Goal: Communication & Community: Answer question/provide support

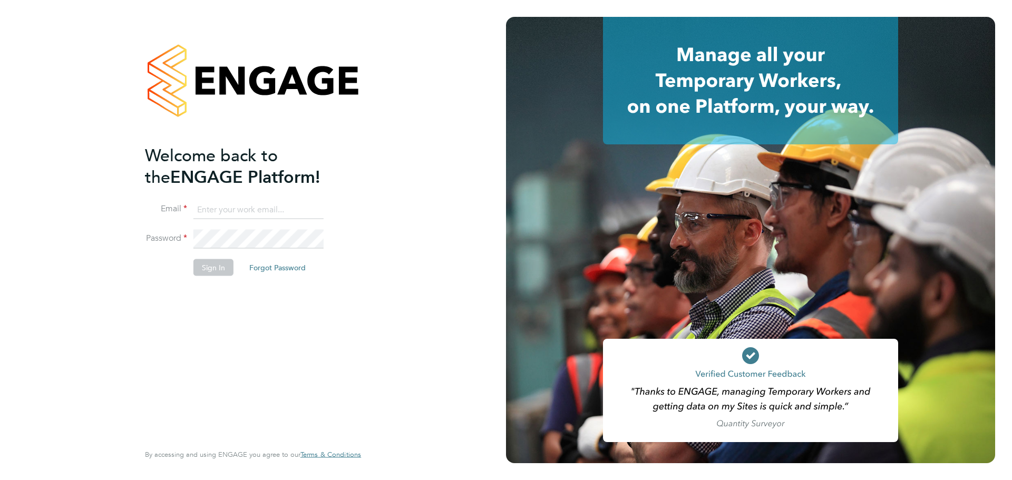
type input "jerin.aktar@morganhunt.com"
click at [225, 259] on button "Sign In" at bounding box center [213, 267] width 40 height 17
click at [211, 271] on div "Sorry, we are having problems connecting to our services." at bounding box center [253, 240] width 506 height 480
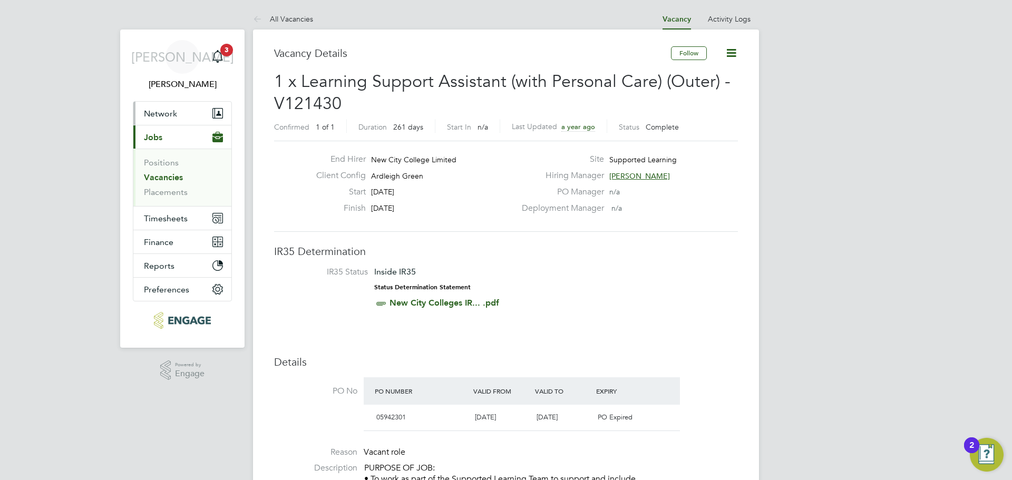
click at [181, 122] on button "Network" at bounding box center [182, 113] width 98 height 23
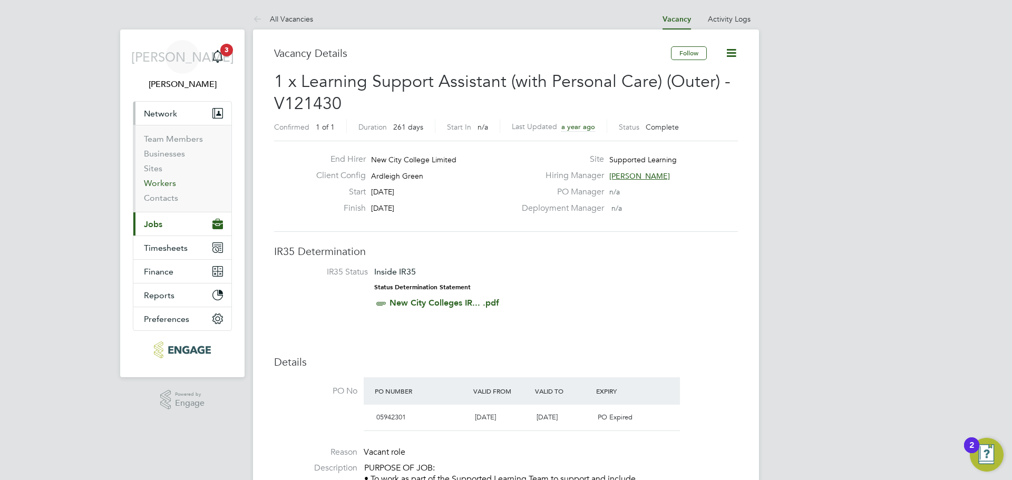
click at [162, 184] on link "Workers" at bounding box center [160, 183] width 32 height 10
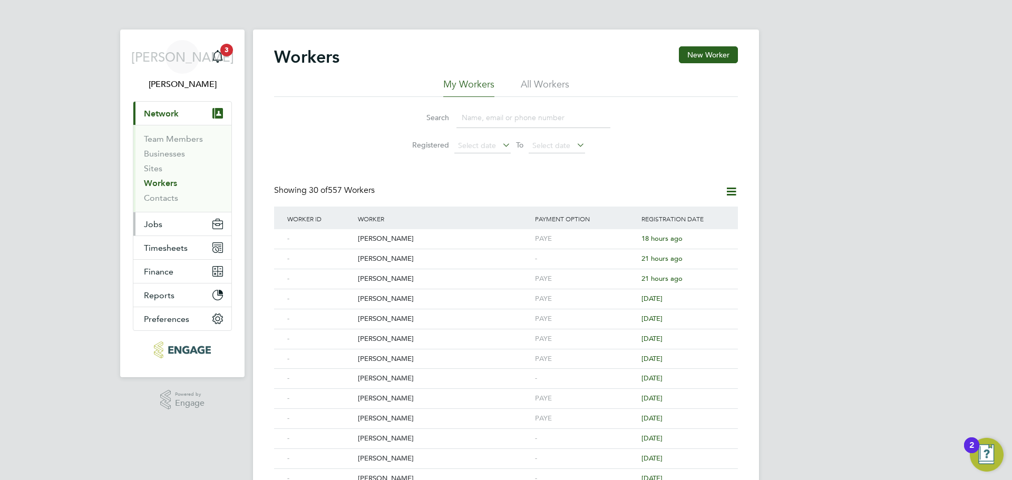
click at [169, 224] on button "Jobs" at bounding box center [182, 223] width 98 height 23
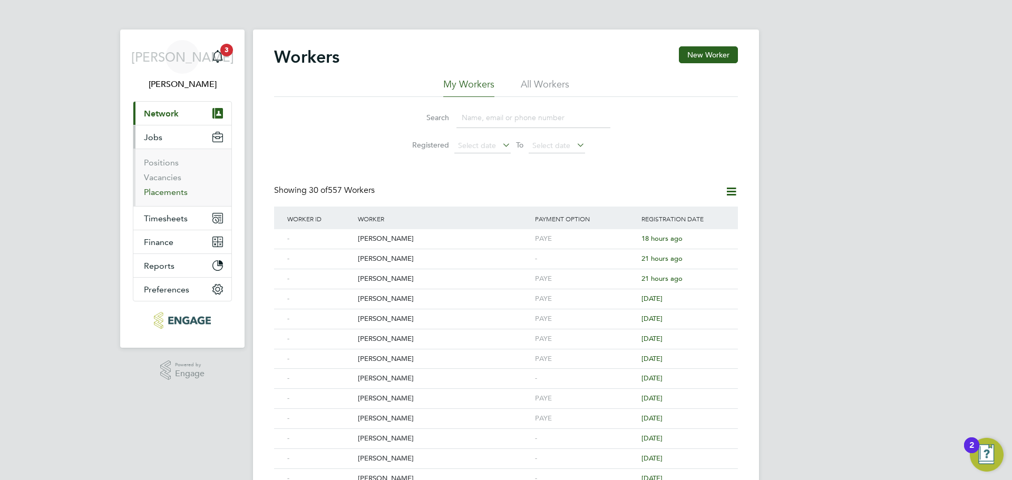
click at [169, 187] on link "Placements" at bounding box center [166, 192] width 44 height 10
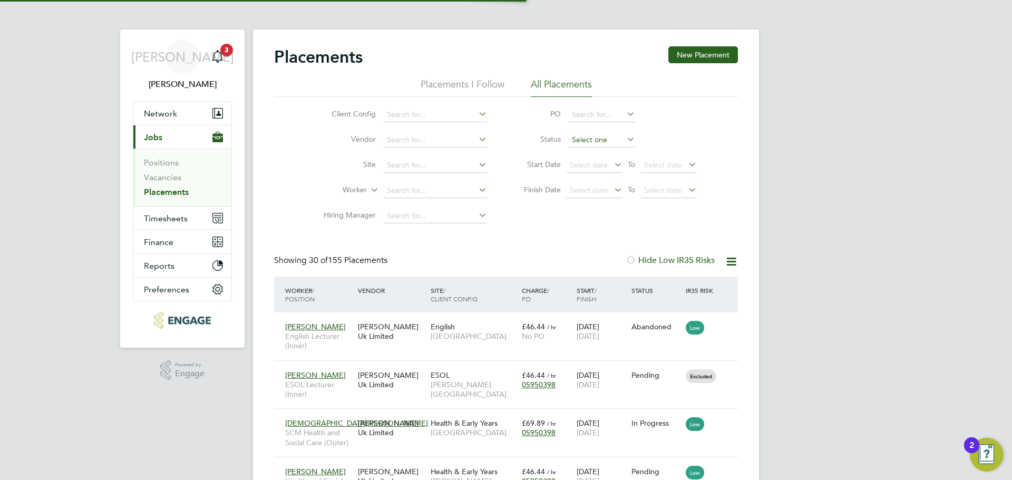
scroll to position [10, 50]
click at [427, 190] on input at bounding box center [435, 190] width 104 height 15
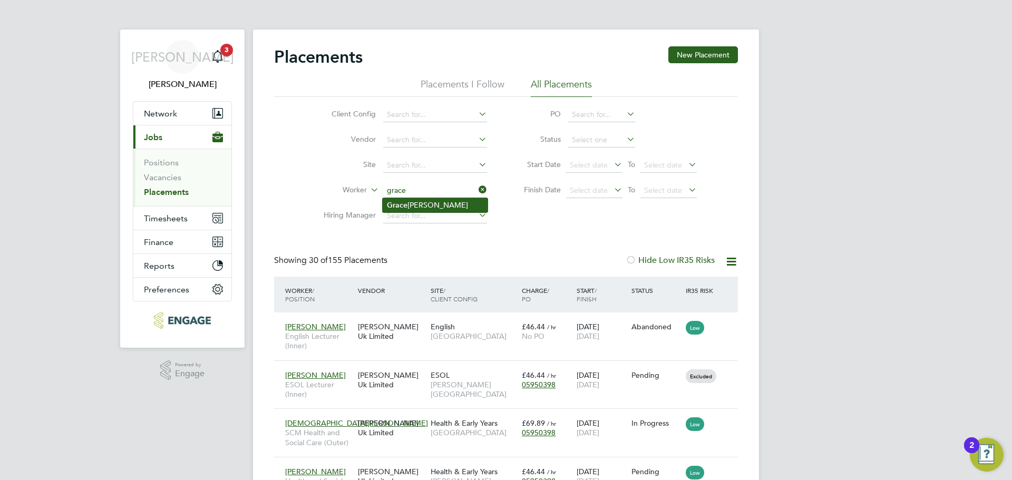
click at [435, 205] on li "[PERSON_NAME]" at bounding box center [434, 205] width 105 height 14
type input "[PERSON_NAME]"
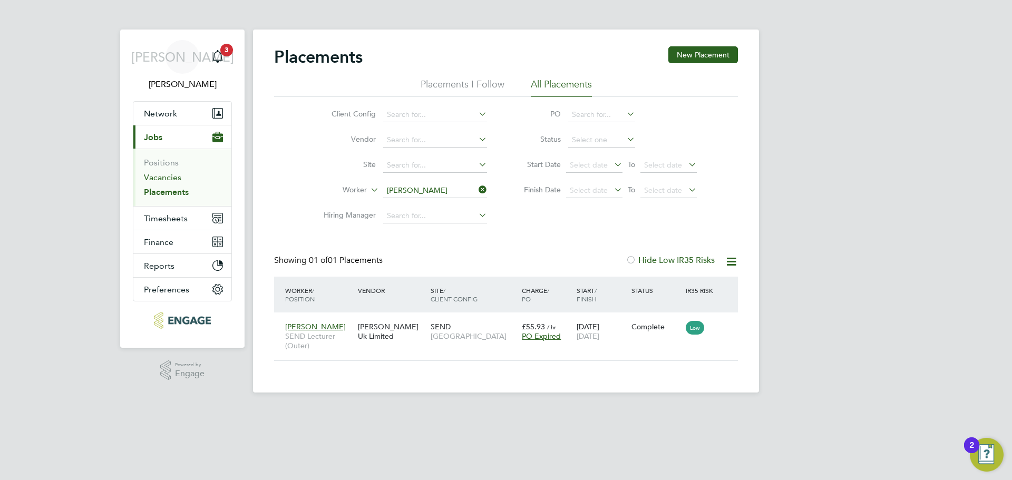
click at [163, 181] on link "Vacancies" at bounding box center [162, 177] width 37 height 10
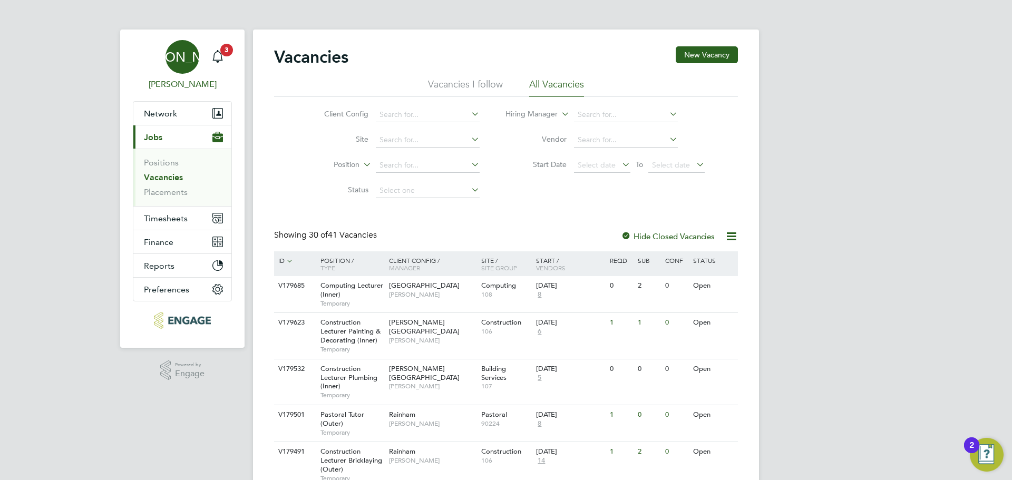
click at [228, 60] on link "JA [PERSON_NAME]" at bounding box center [182, 65] width 99 height 51
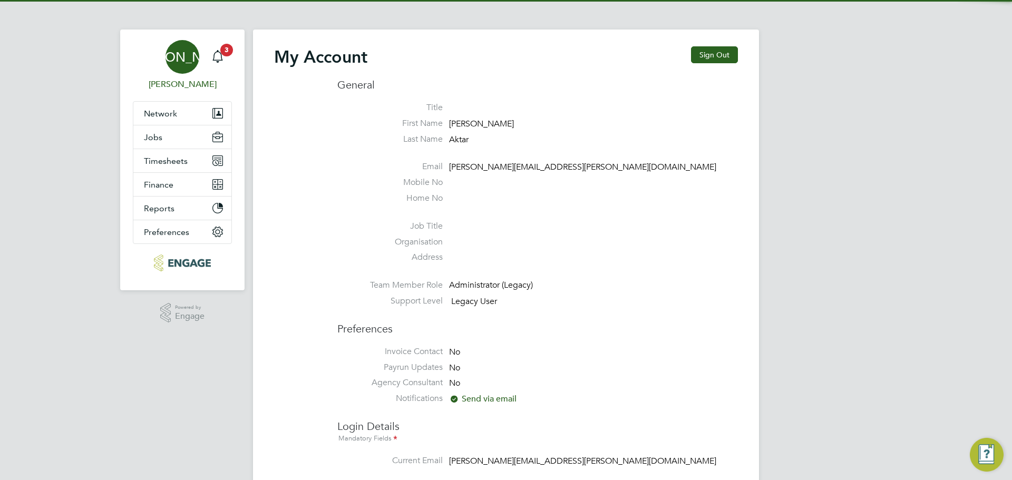
type input "[PERSON_NAME][EMAIL_ADDRESS][PERSON_NAME][DOMAIN_NAME]"
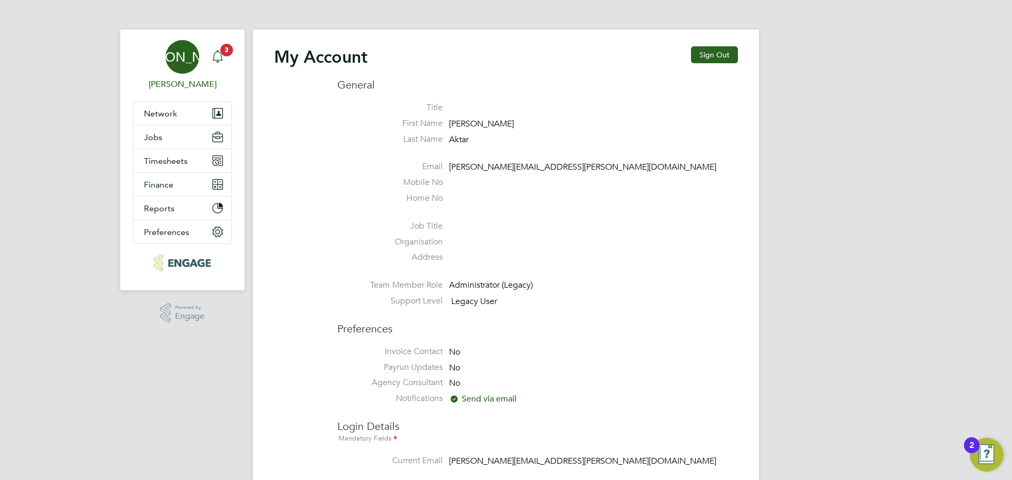
click at [214, 54] on icon "Main navigation" at bounding box center [217, 55] width 10 height 11
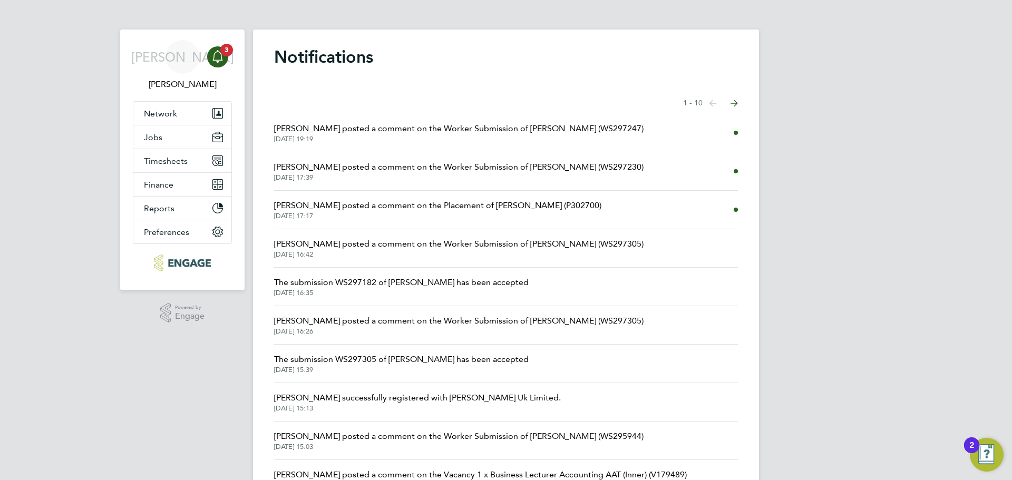
click at [476, 180] on span "[DATE] 17:39" at bounding box center [458, 177] width 369 height 8
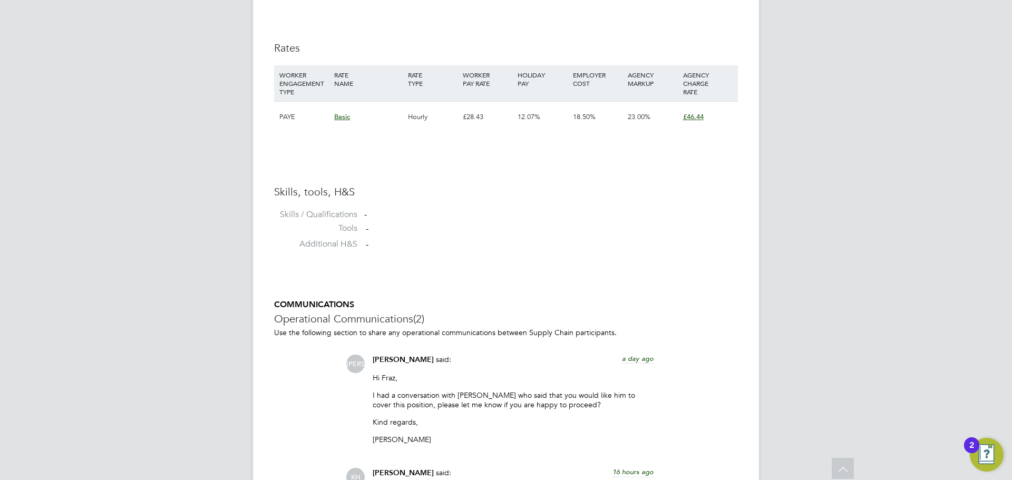
scroll to position [941, 0]
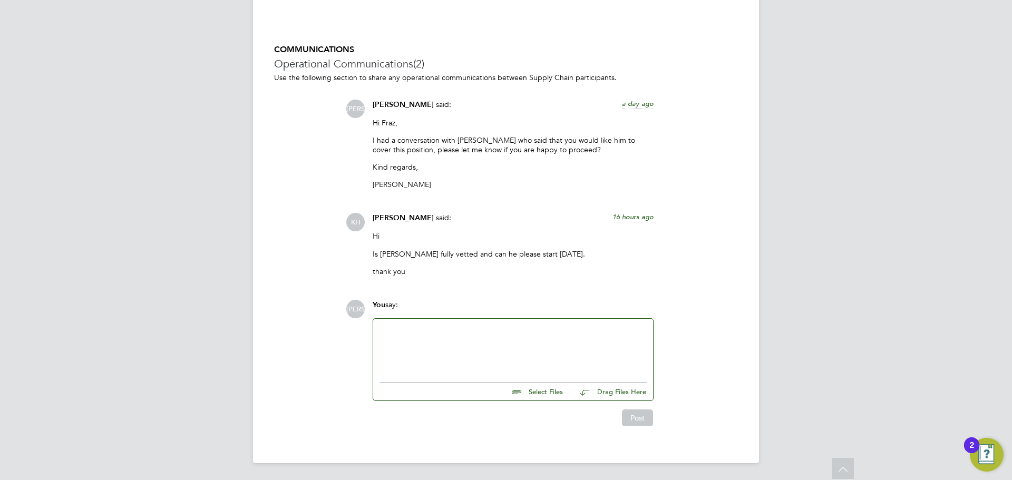
click at [542, 391] on input "file" at bounding box center [567, 389] width 158 height 15
type input "C:\fakepath\[PERSON_NAME] - NCC Vetting.docx"
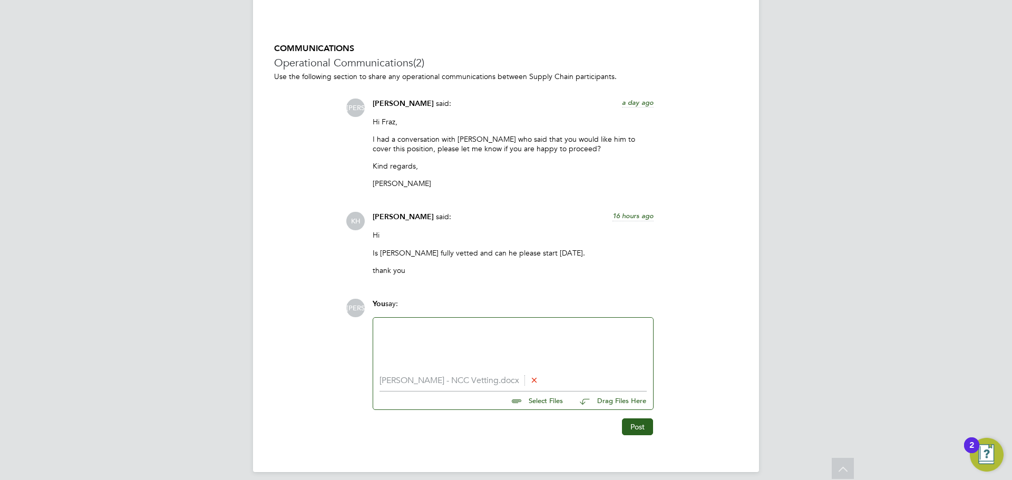
click at [526, 403] on input "file" at bounding box center [567, 398] width 158 height 15
type input "C:\fakepath\[PERSON_NAME] - RTW.pdf"
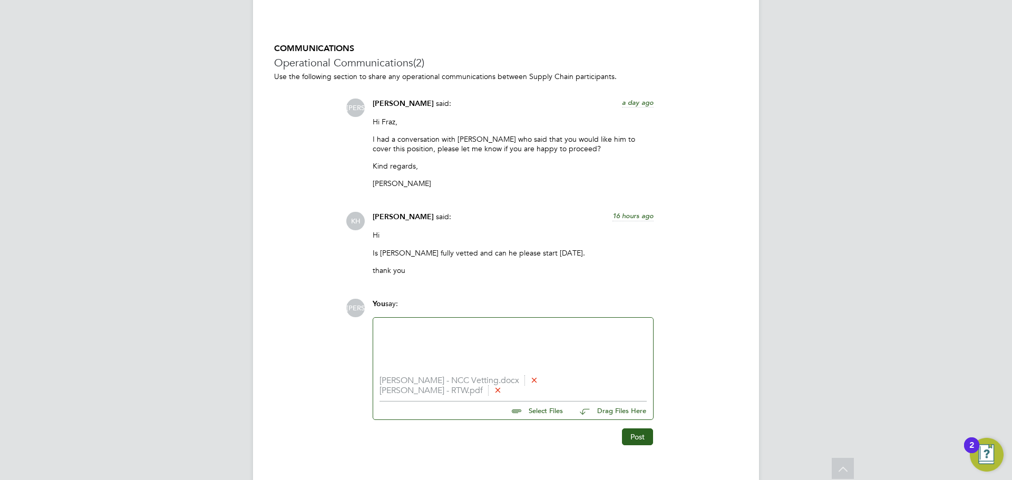
click at [531, 408] on input "file" at bounding box center [567, 408] width 158 height 15
type input "C:\fakepath\[PERSON_NAME] - DBS.jpeg"
drag, startPoint x: 414, startPoint y: 326, endPoint x: 416, endPoint y: 334, distance: 8.6
click at [414, 326] on div at bounding box center [512, 346] width 267 height 45
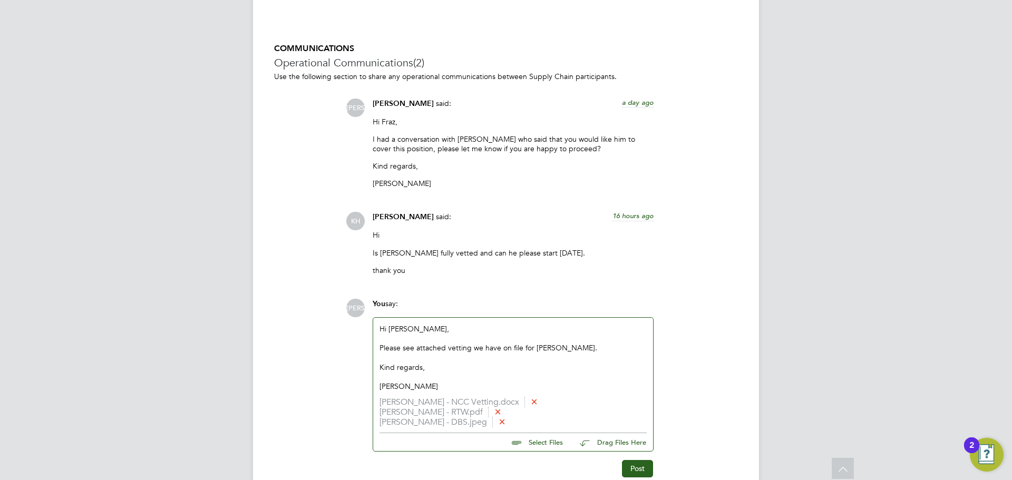
drag, startPoint x: 643, startPoint y: 455, endPoint x: 638, endPoint y: 471, distance: 16.7
click at [643, 458] on div "Post" at bounding box center [512, 464] width 291 height 25
click at [638, 471] on button "Post" at bounding box center [637, 468] width 31 height 17
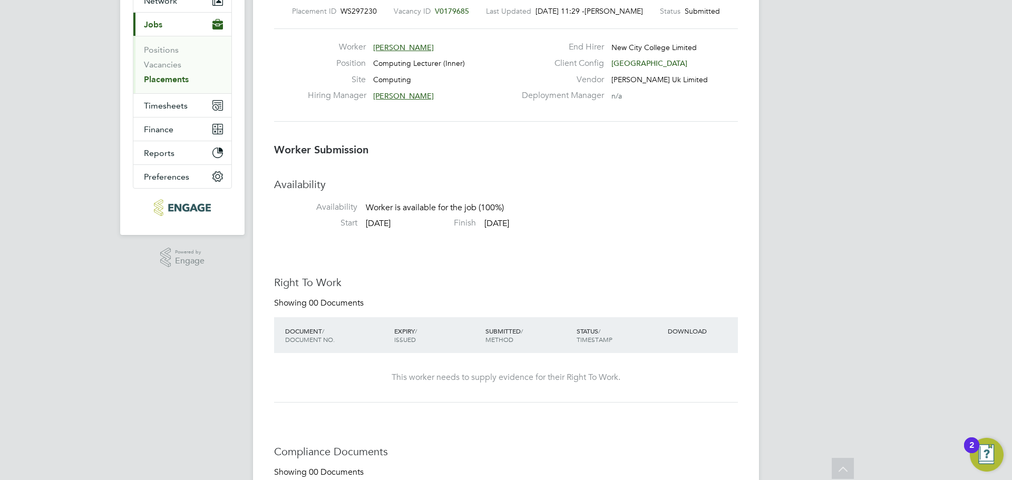
scroll to position [0, 0]
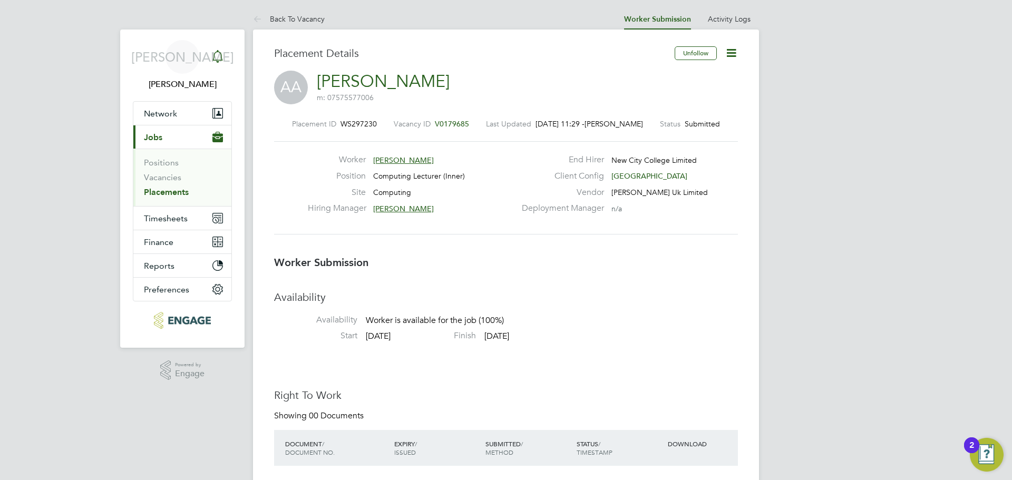
click at [216, 55] on icon "Main navigation" at bounding box center [217, 56] width 13 height 13
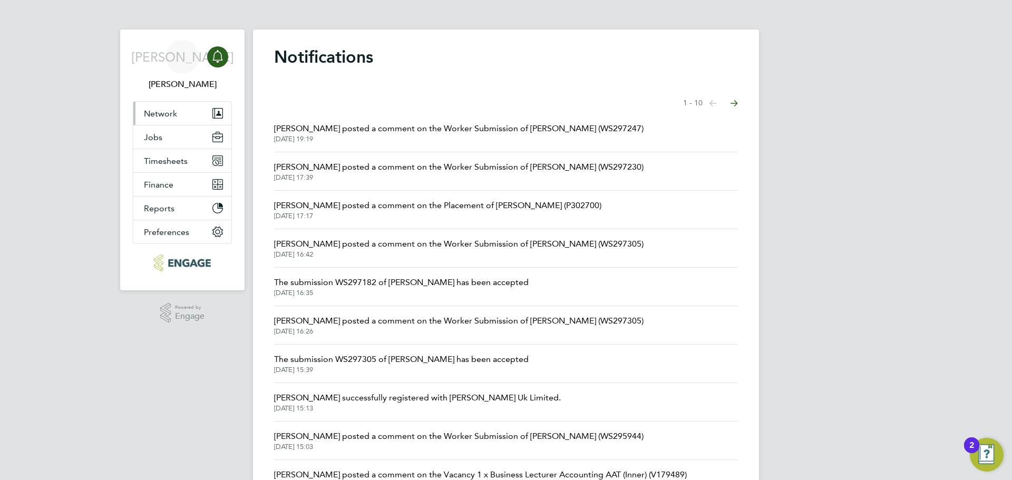
click at [172, 111] on span "Network" at bounding box center [160, 114] width 33 height 10
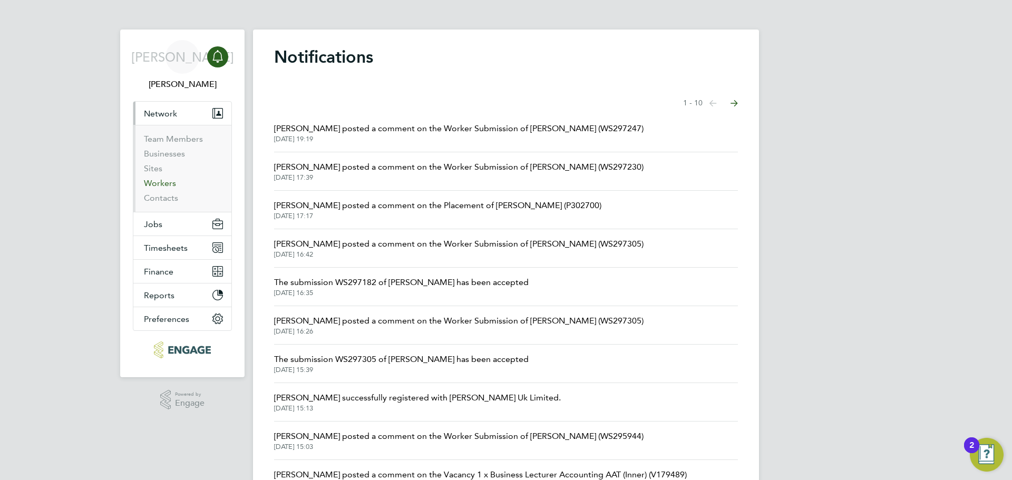
click at [162, 179] on link "Workers" at bounding box center [160, 183] width 32 height 10
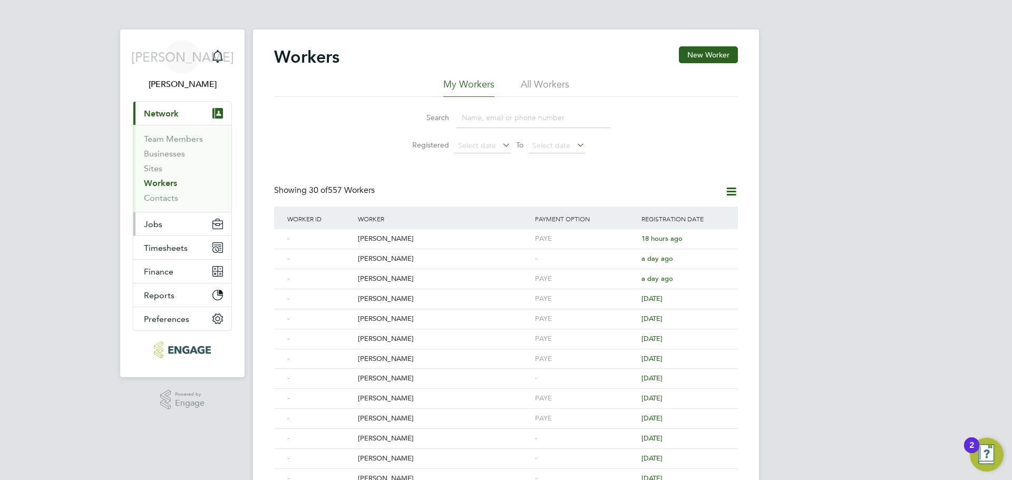
click at [157, 233] on button "Jobs" at bounding box center [182, 223] width 98 height 23
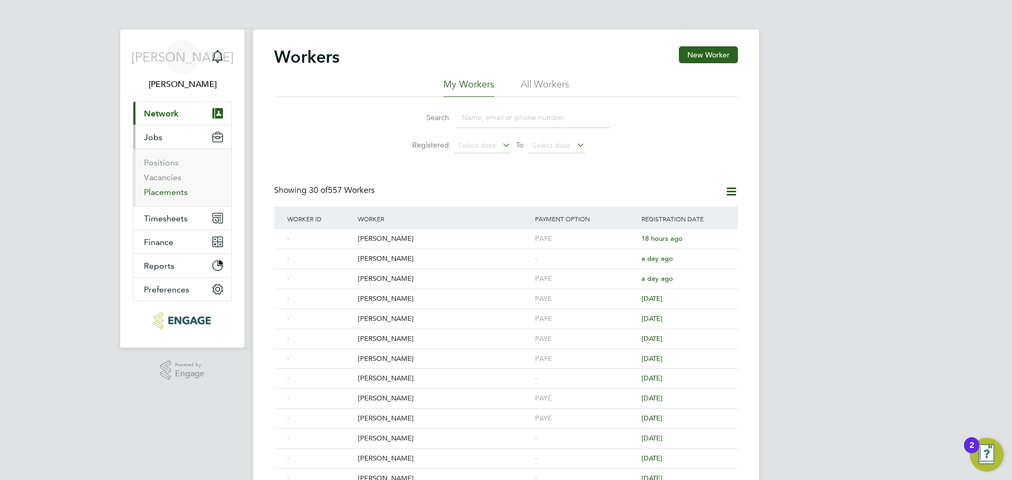
click at [169, 190] on link "Placements" at bounding box center [166, 192] width 44 height 10
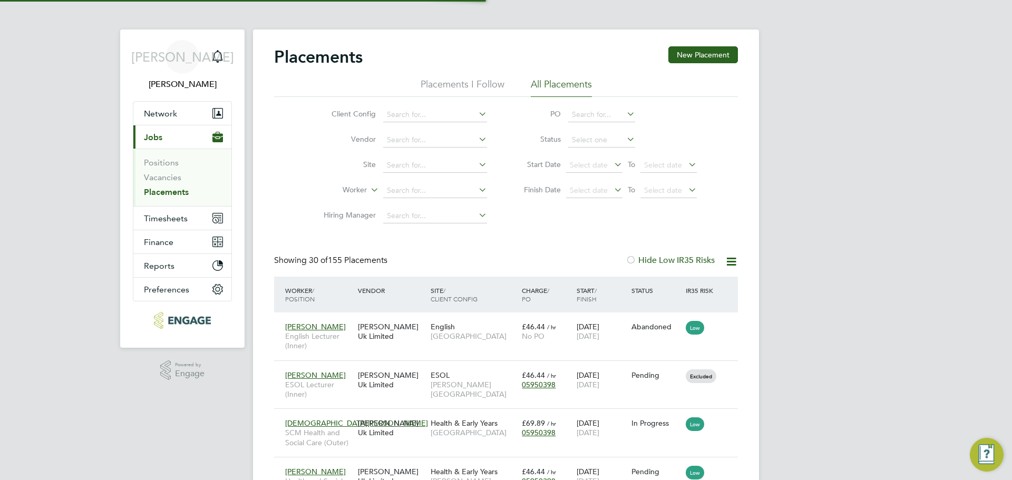
scroll to position [40, 73]
drag, startPoint x: 431, startPoint y: 188, endPoint x: 425, endPoint y: 189, distance: 6.9
click at [431, 189] on input at bounding box center [435, 190] width 104 height 15
click at [428, 215] on li "[PERSON_NAME]" at bounding box center [449, 219] width 135 height 14
type input "[PERSON_NAME]"
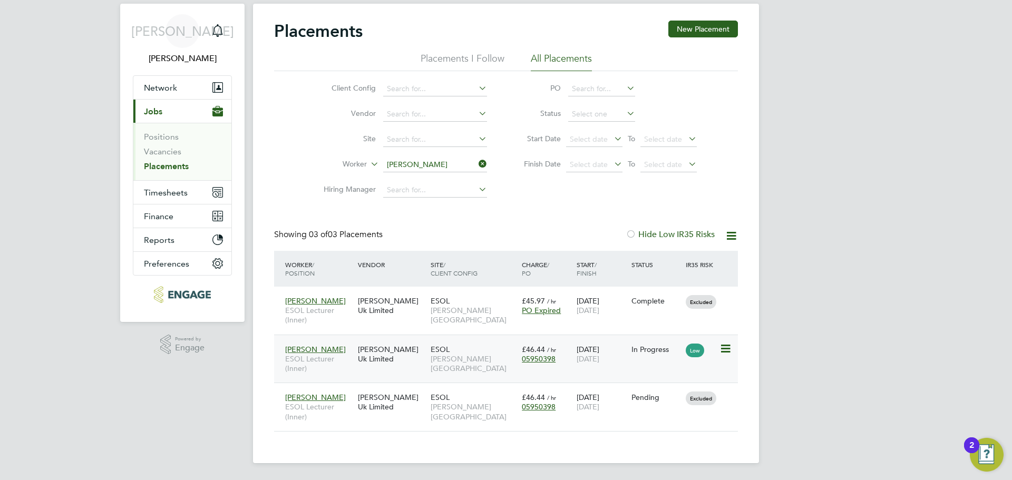
click at [366, 351] on div "[PERSON_NAME] Uk Limited" at bounding box center [391, 354] width 73 height 30
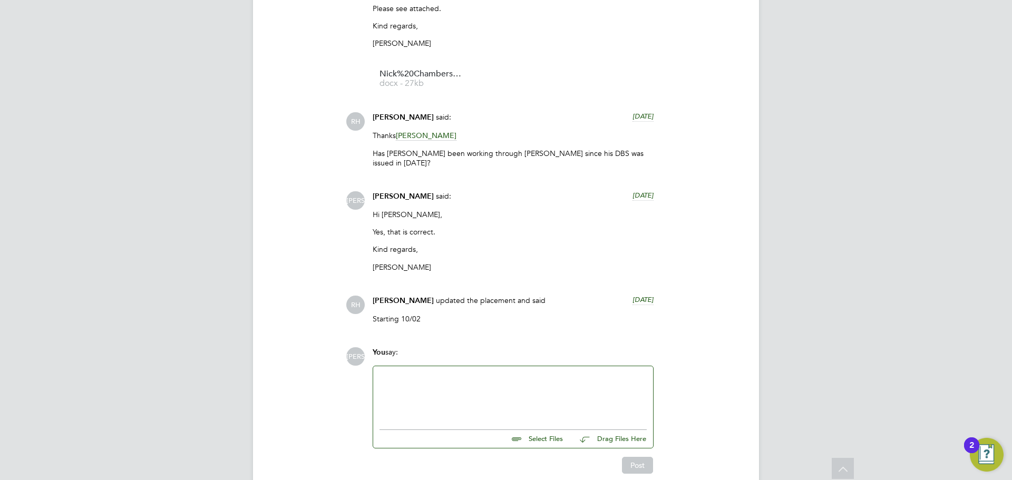
scroll to position [986, 0]
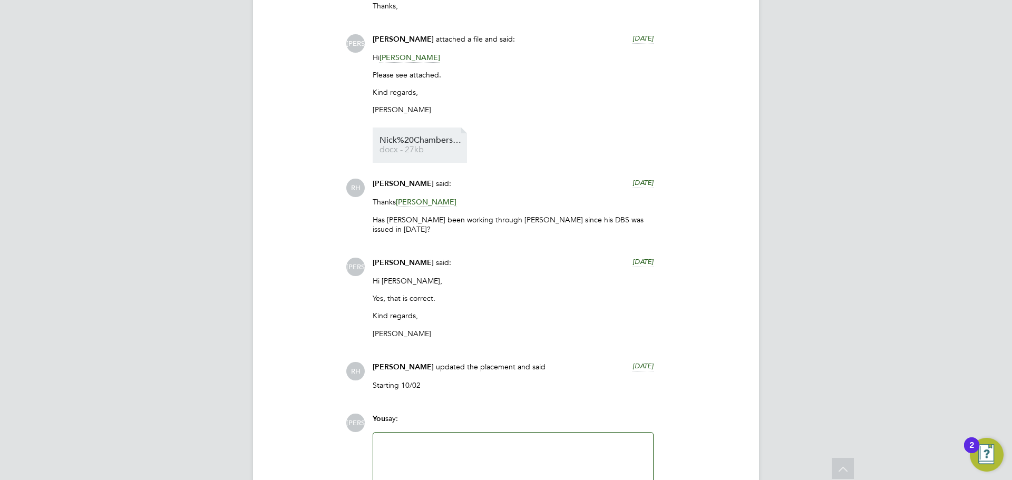
click at [432, 139] on span "Nick%20Chambers%20-%20NCC%20Vetting%20New" at bounding box center [421, 140] width 84 height 8
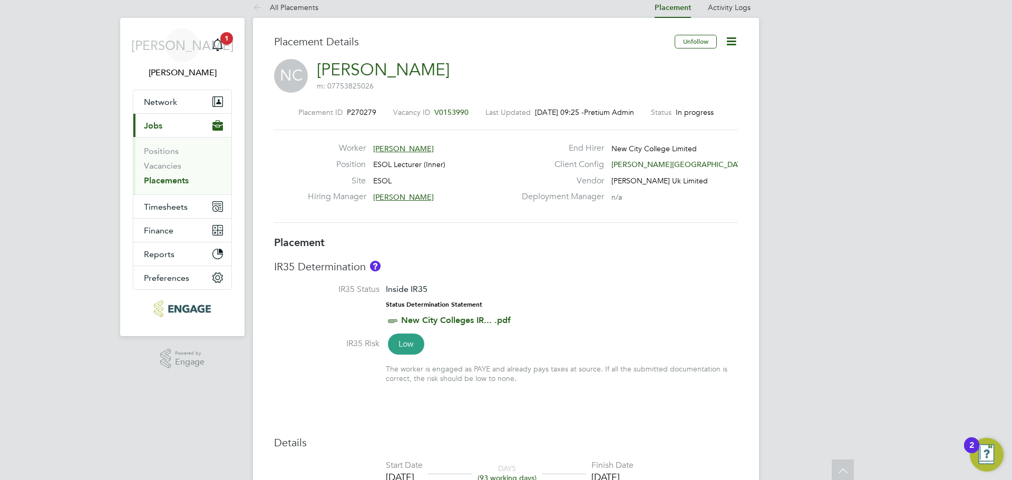
scroll to position [0, 0]
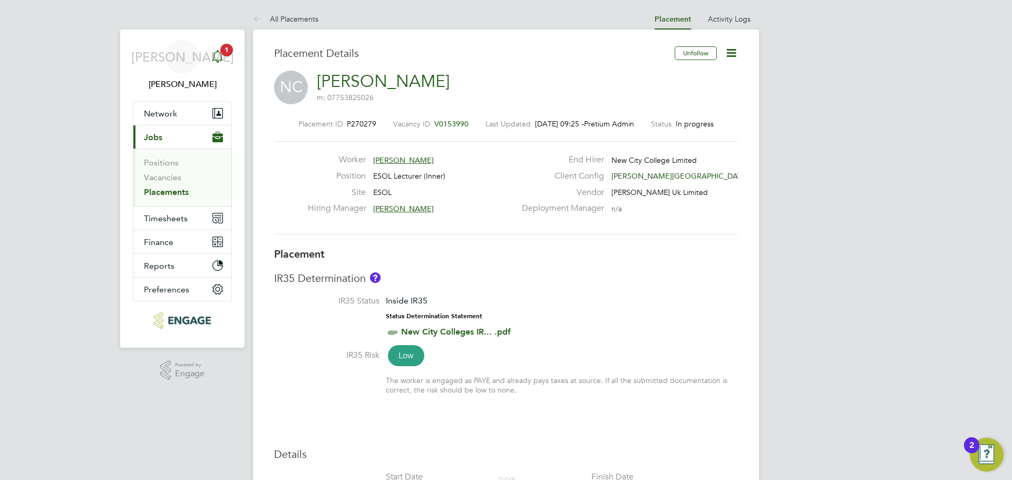
click at [218, 57] on icon "Main navigation" at bounding box center [217, 56] width 13 height 13
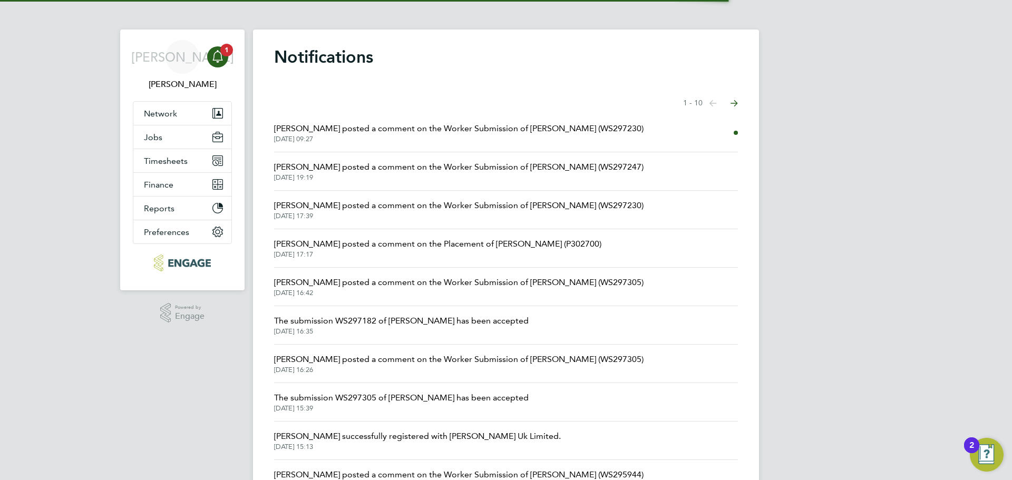
drag, startPoint x: 372, startPoint y: 123, endPoint x: 404, endPoint y: 127, distance: 31.4
click at [404, 127] on span "Fraz Arshad posted a comment on the Worker Submission of Ali Alfadli (WS297230)" at bounding box center [458, 128] width 369 height 13
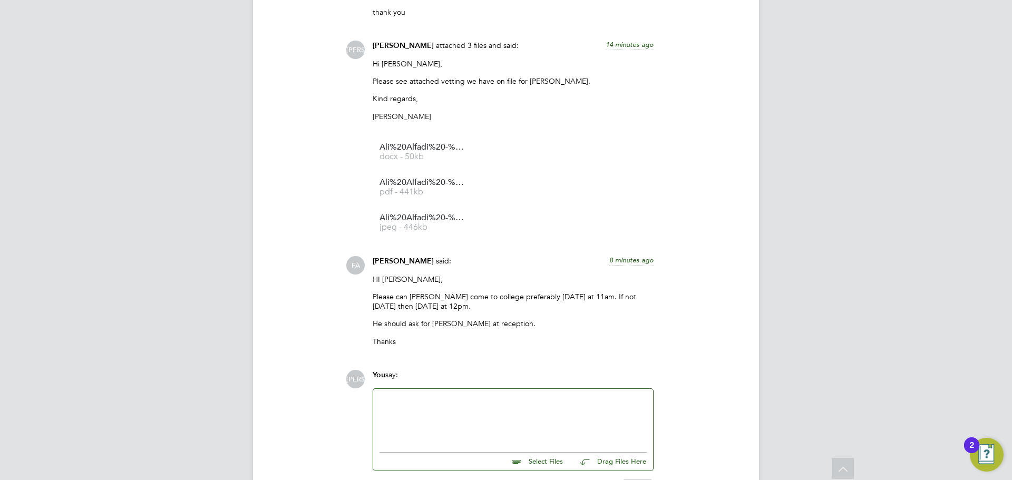
scroll to position [1218, 0]
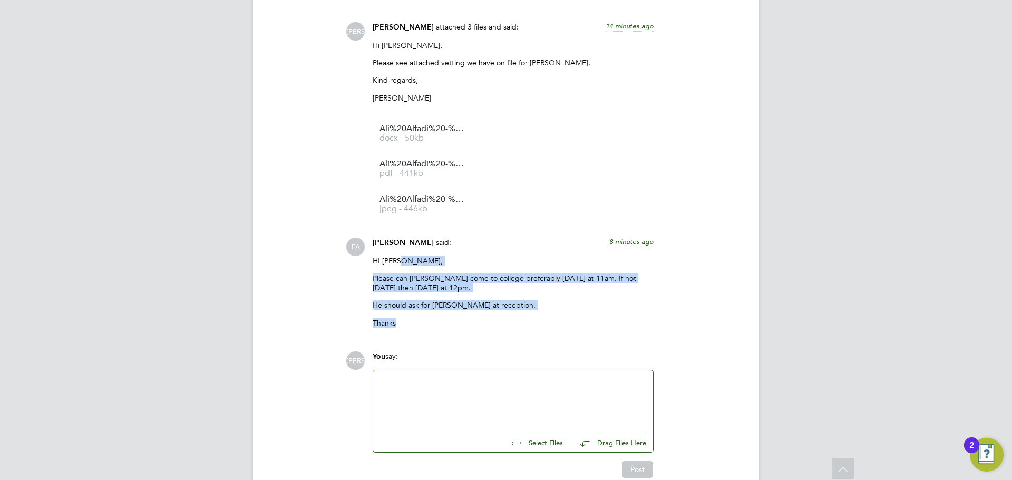
drag, startPoint x: 433, startPoint y: 326, endPoint x: 398, endPoint y: 263, distance: 72.2
click at [398, 263] on div "HI Jerin, Please can Ali come to college preferably today at 11am. If not today…" at bounding box center [512, 296] width 281 height 80
drag, startPoint x: 544, startPoint y: 297, endPoint x: 488, endPoint y: 307, distance: 56.8
click at [543, 297] on div "HI Jerin, Please can Ali come to college preferably today at 11am. If not today…" at bounding box center [512, 296] width 281 height 80
click at [472, 310] on p "He should ask for Mashhwob Ahmed at reception." at bounding box center [512, 304] width 281 height 9
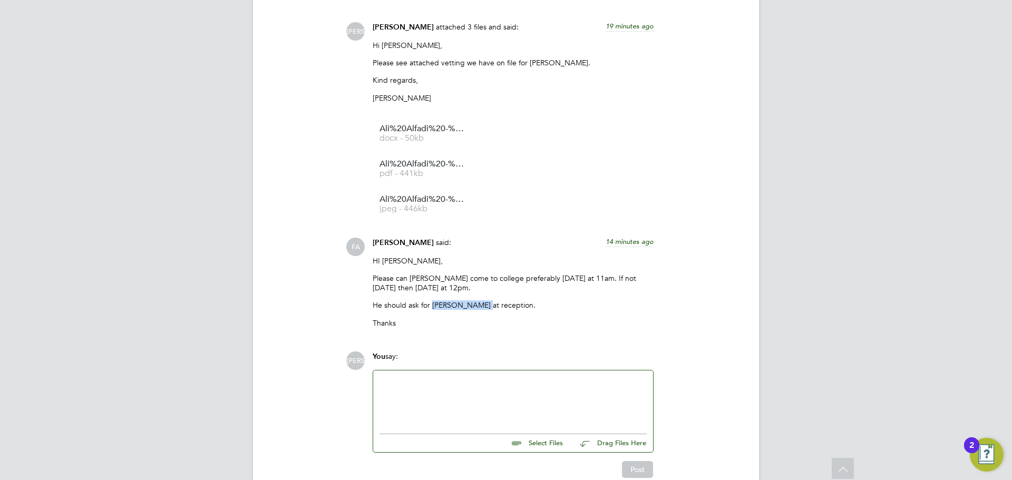
drag, startPoint x: 493, startPoint y: 305, endPoint x: 435, endPoint y: 304, distance: 58.5
click at [435, 304] on p "He should ask for Mashhwob Ahmed at reception." at bounding box center [512, 304] width 281 height 9
copy p "Mashhwob Ahmed"
click at [450, 377] on div at bounding box center [513, 399] width 280 height 58
click at [461, 398] on div at bounding box center [512, 399] width 267 height 45
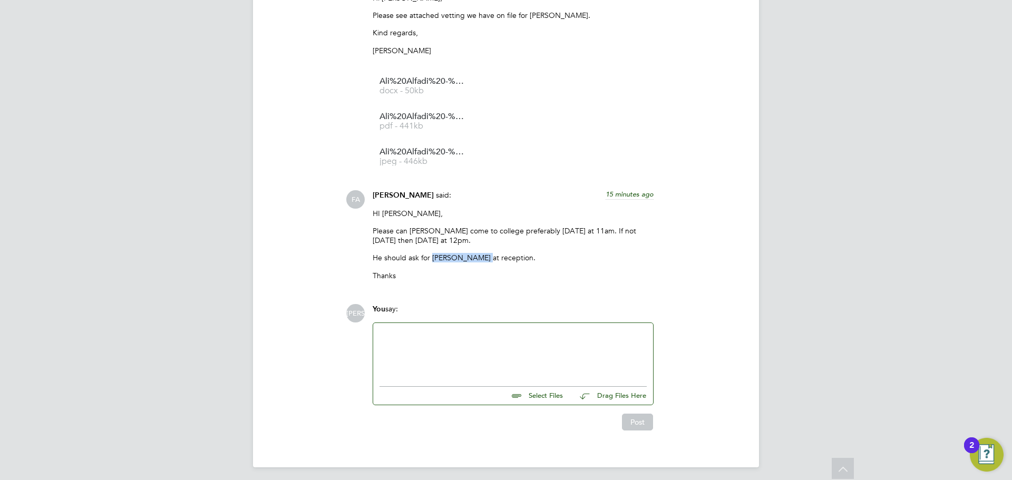
scroll to position [1270, 0]
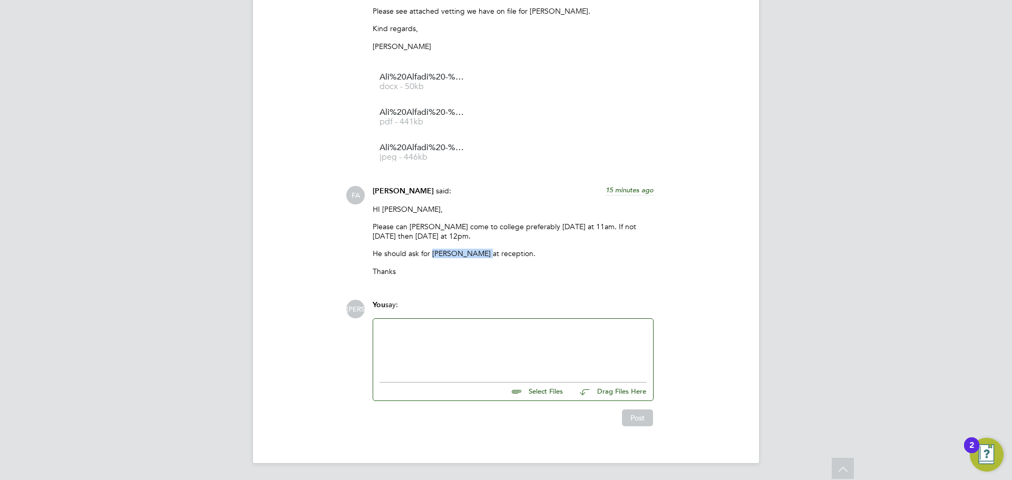
click at [505, 344] on div at bounding box center [512, 347] width 267 height 45
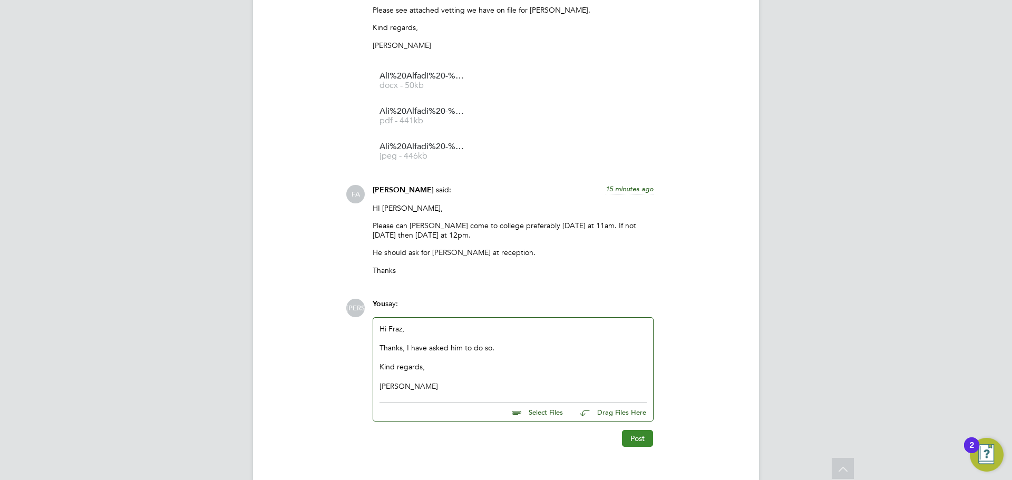
click at [637, 446] on button "Post" at bounding box center [637, 438] width 31 height 17
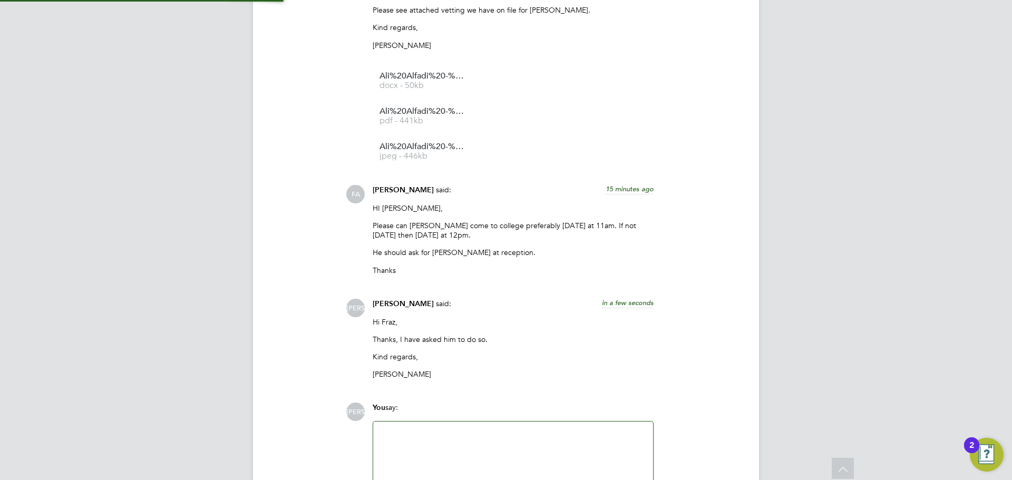
scroll to position [1375, 0]
